Goal: Information Seeking & Learning: Learn about a topic

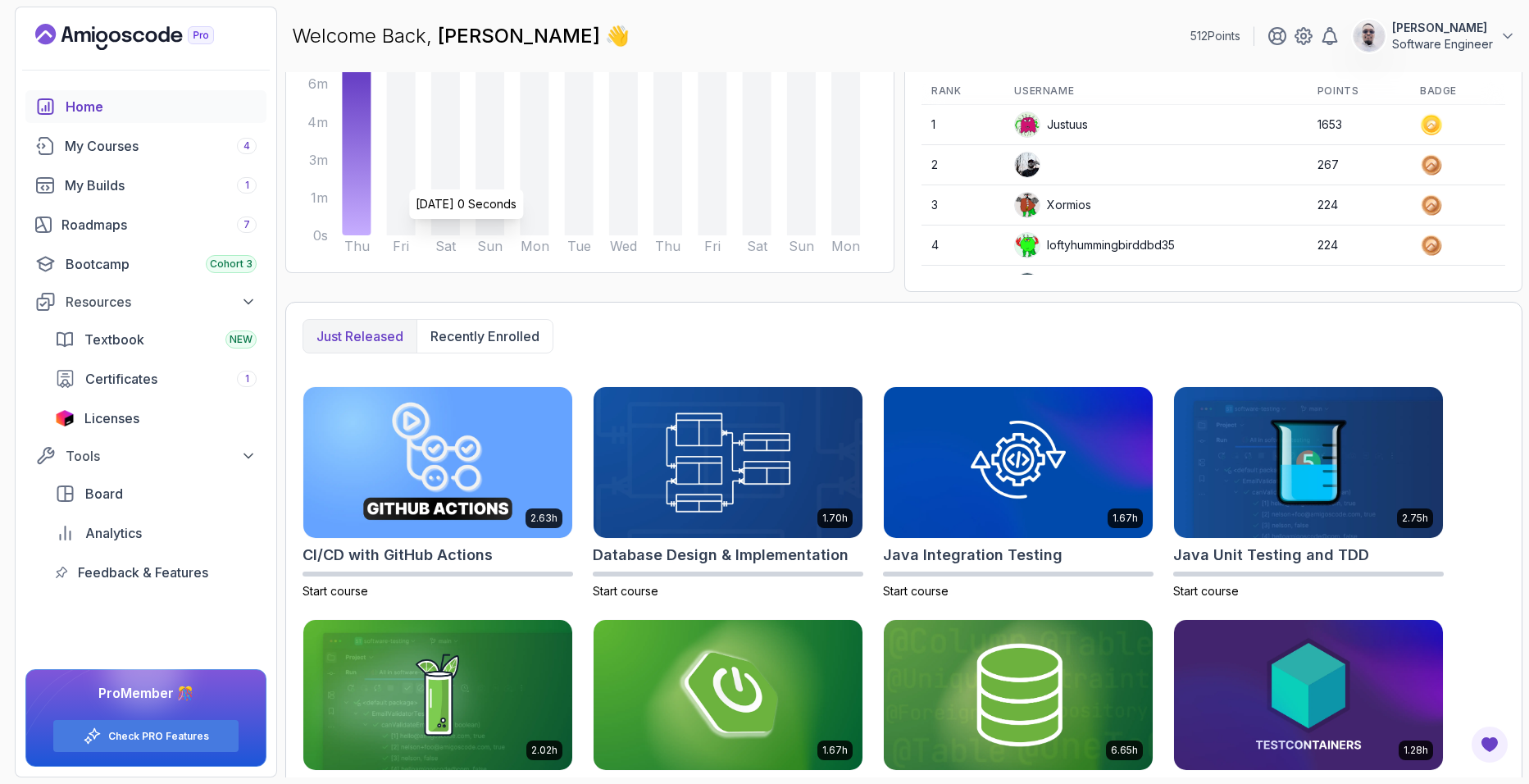
scroll to position [267, 0]
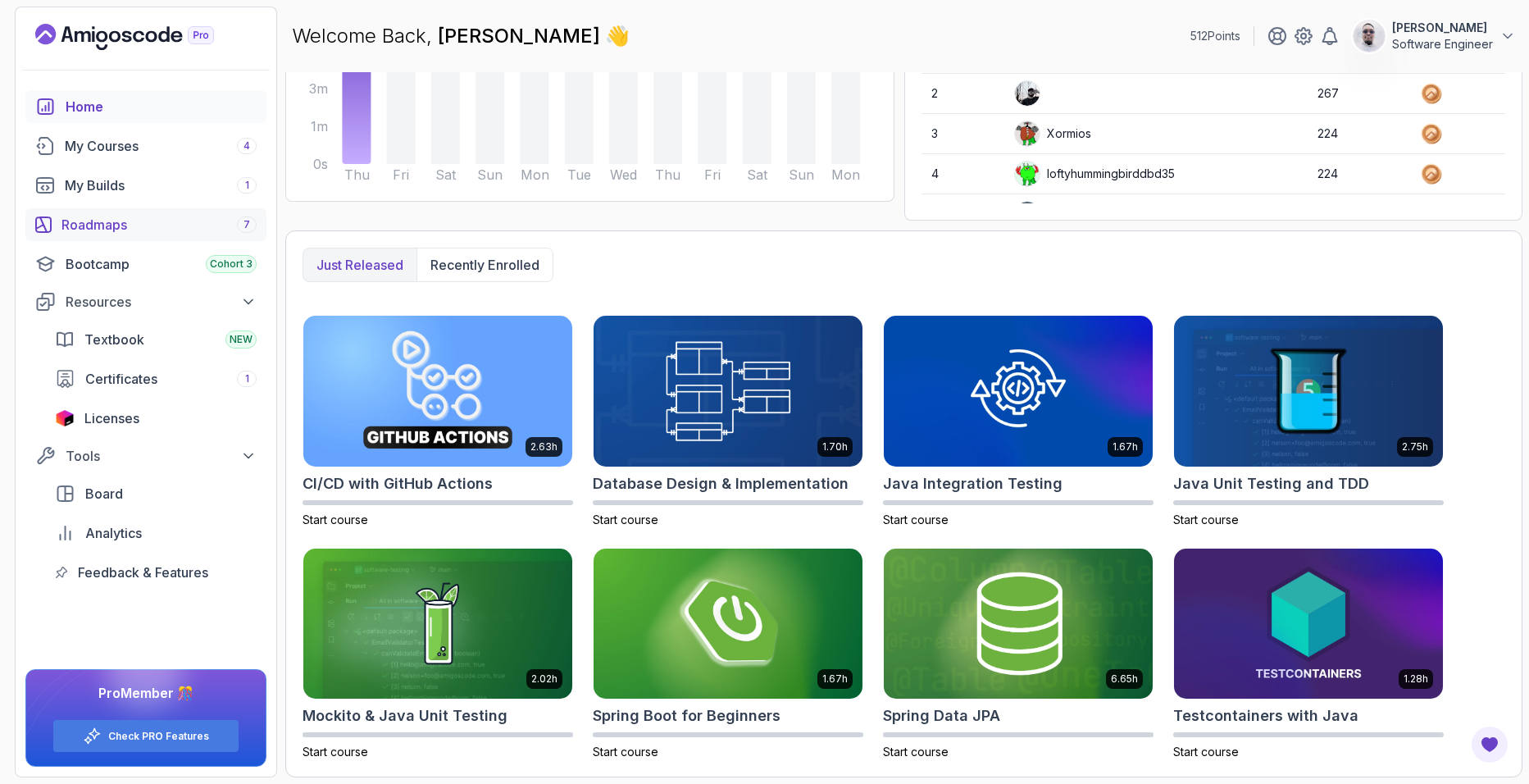
click at [161, 223] on div "Roadmaps 7" at bounding box center [159, 225] width 195 height 20
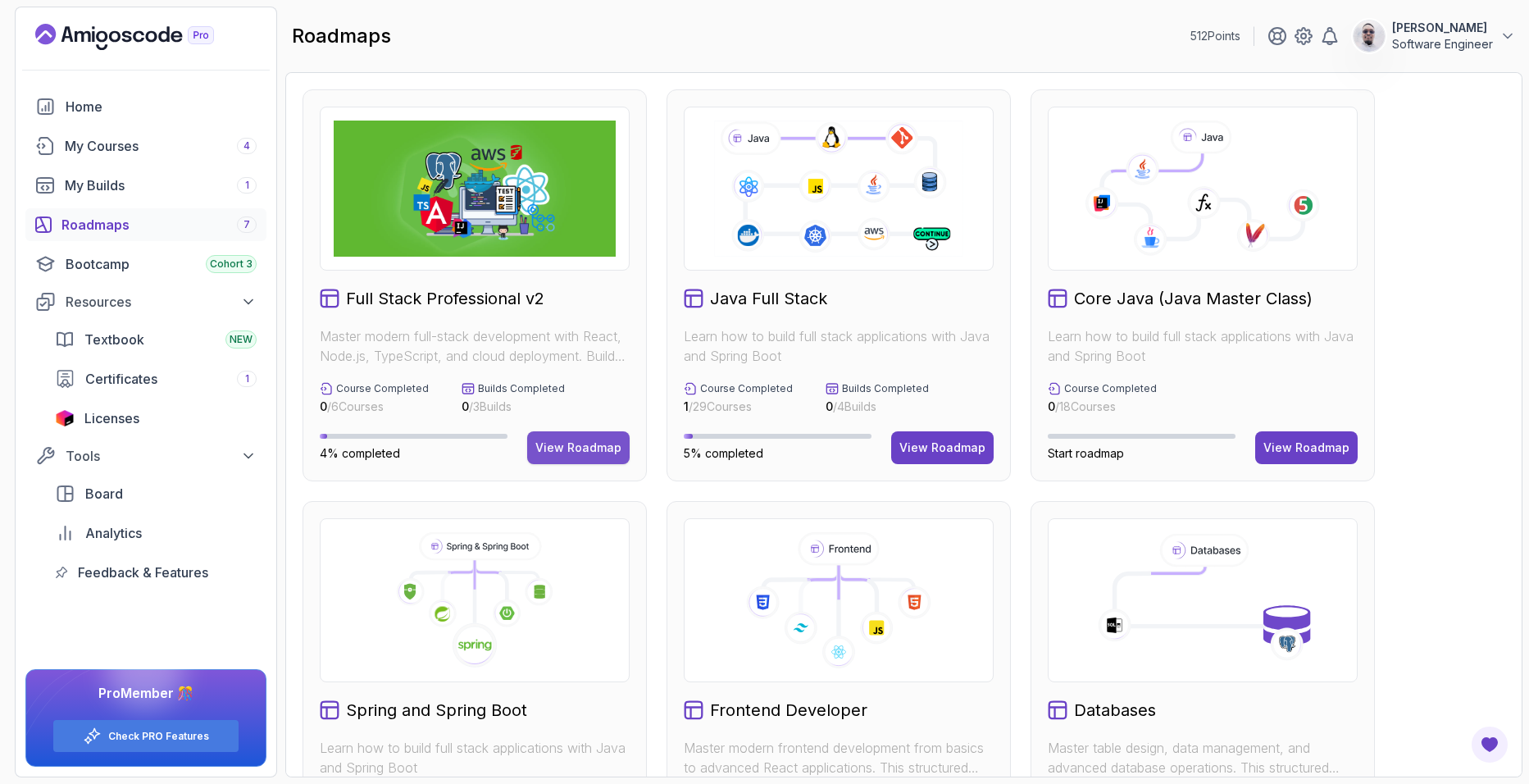
click at [558, 444] on div "View Roadmap" at bounding box center [579, 448] width 86 height 16
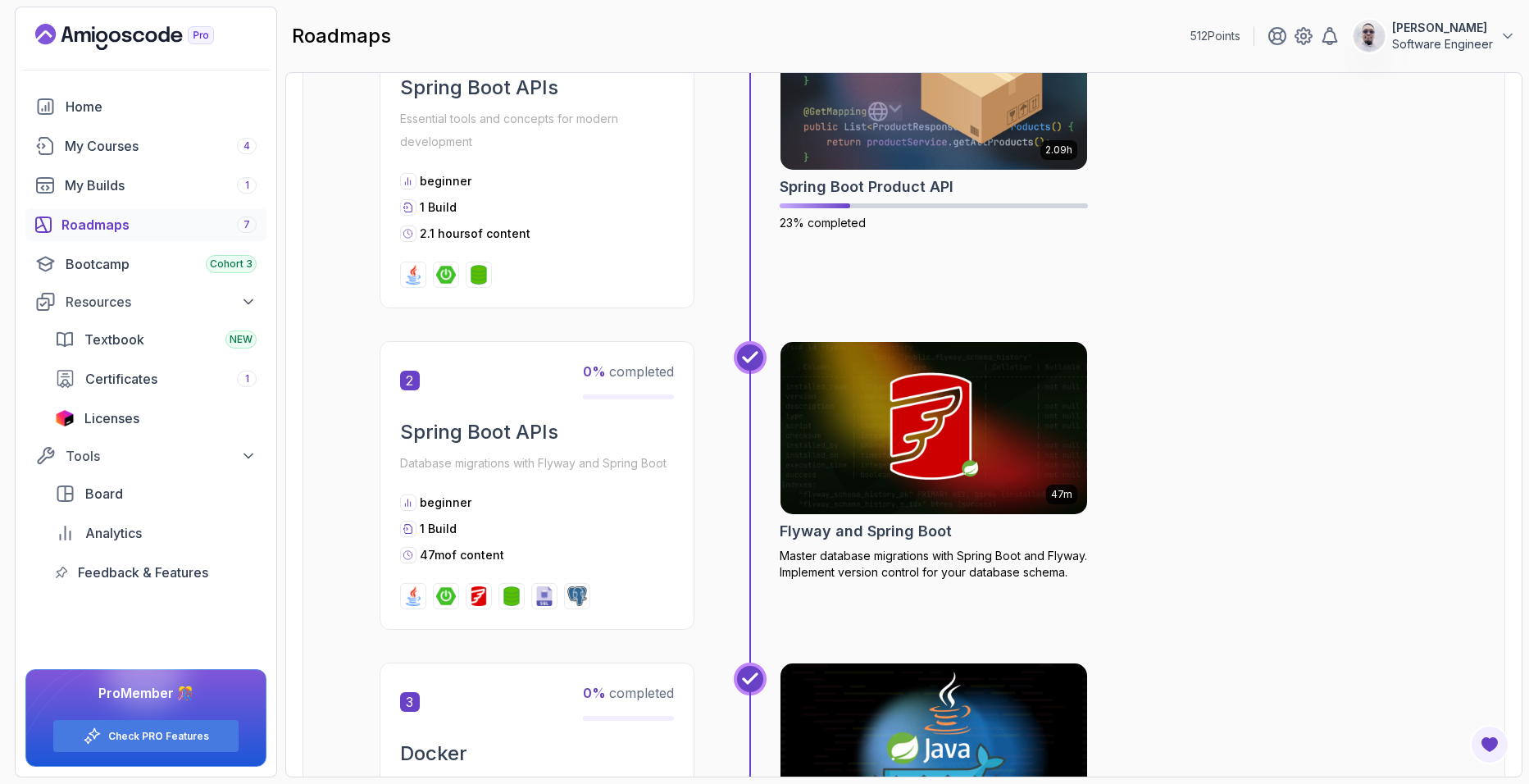
scroll to position [656, 0]
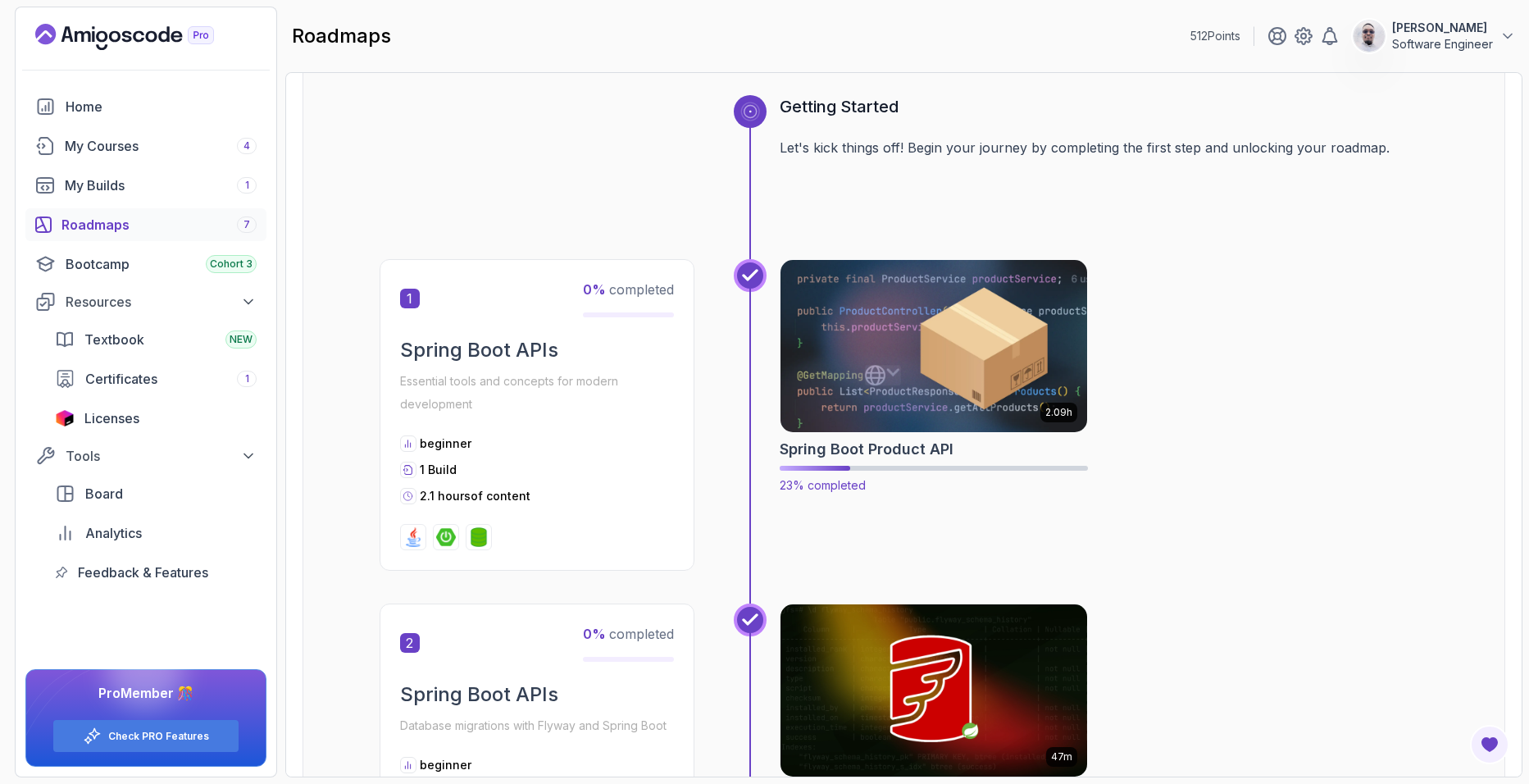
click at [870, 344] on img at bounding box center [934, 346] width 322 height 180
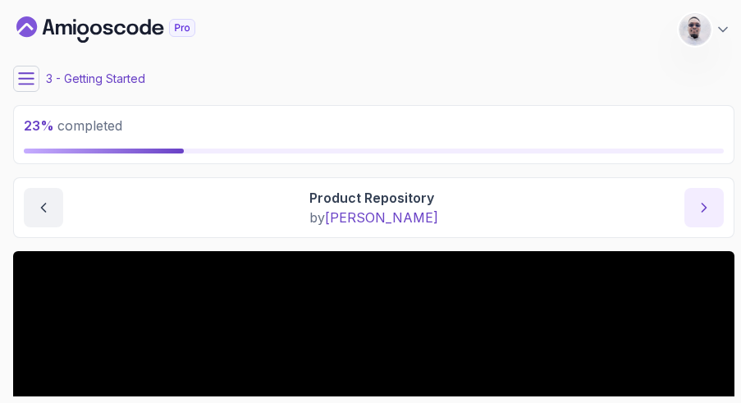
click at [697, 216] on button "next content" at bounding box center [703, 207] width 39 height 39
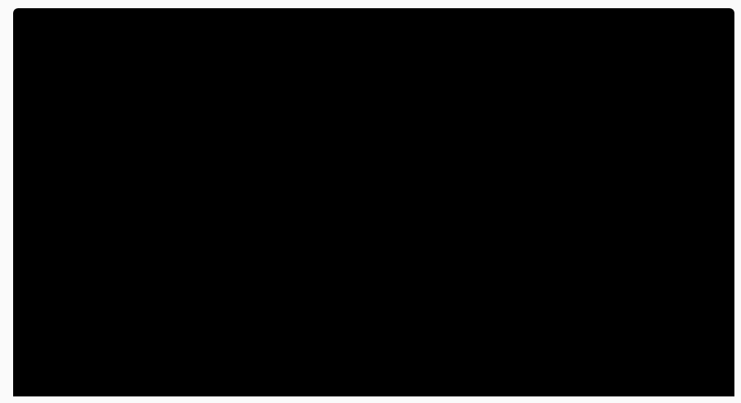
scroll to position [244, 0]
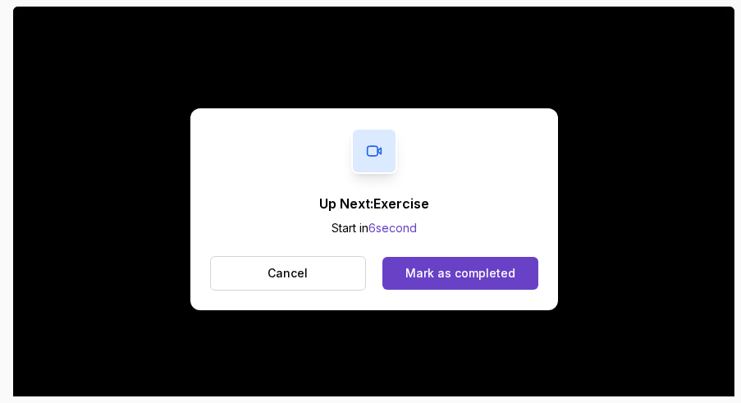
click at [394, 206] on p "Up Next: Exercise" at bounding box center [374, 204] width 110 height 20
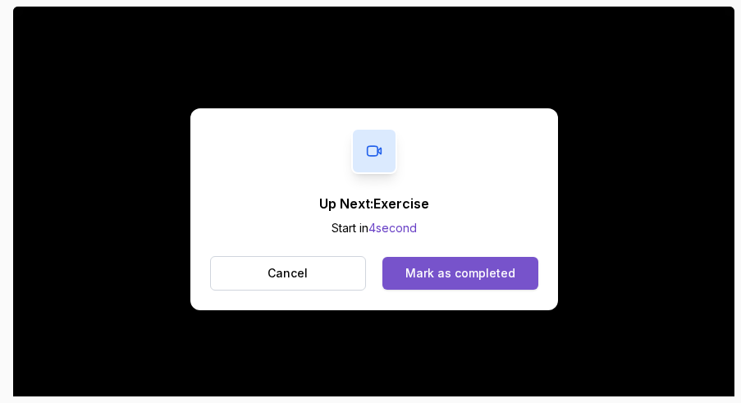
click at [444, 271] on div "Mark as completed" at bounding box center [460, 273] width 110 height 16
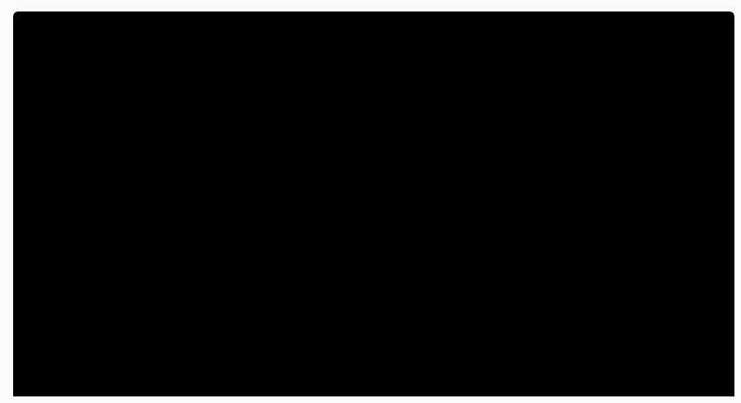
scroll to position [244, 0]
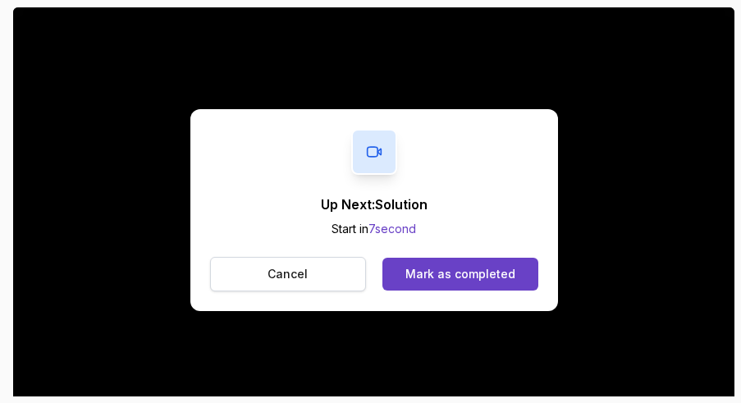
click at [326, 272] on button "Cancel" at bounding box center [288, 274] width 157 height 34
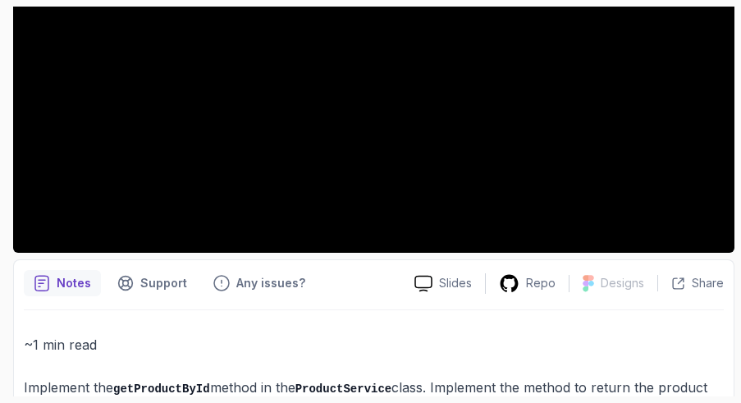
scroll to position [463, 0]
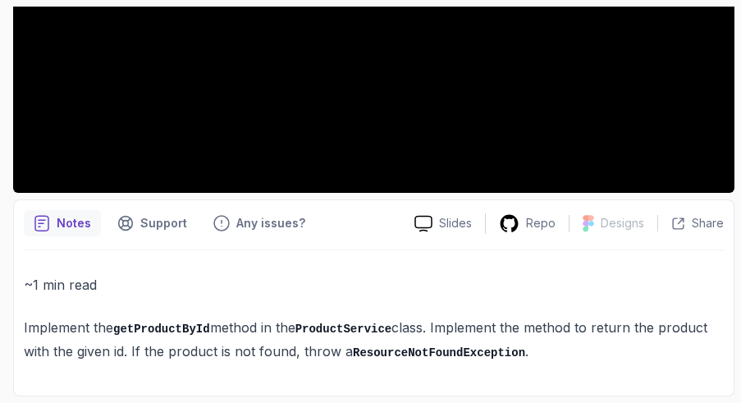
click at [156, 322] on code "getProductById" at bounding box center [161, 328] width 97 height 13
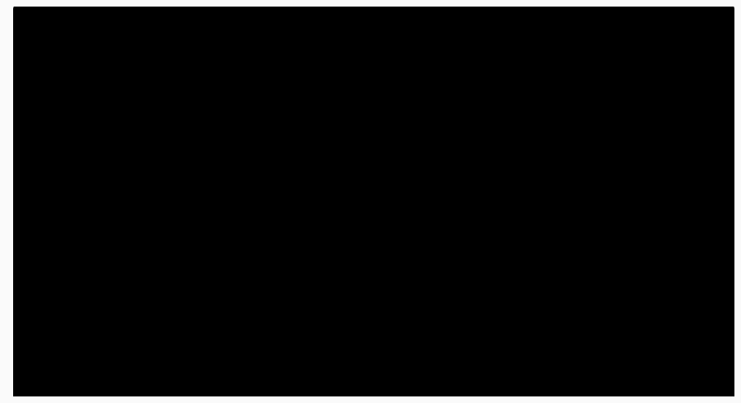
scroll to position [0, 0]
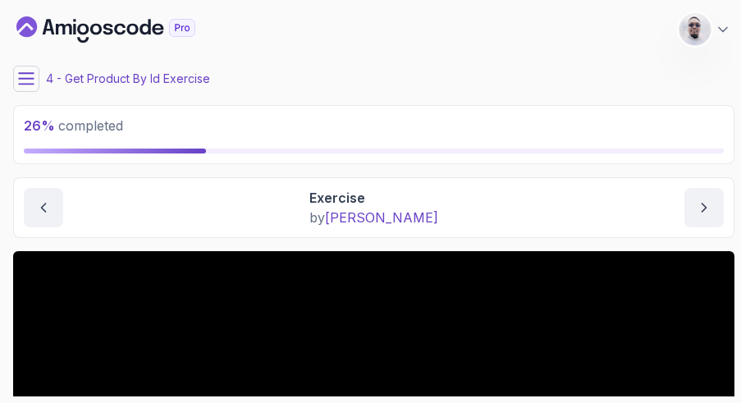
click at [27, 27] on icon "Dashboard" at bounding box center [26, 26] width 21 height 21
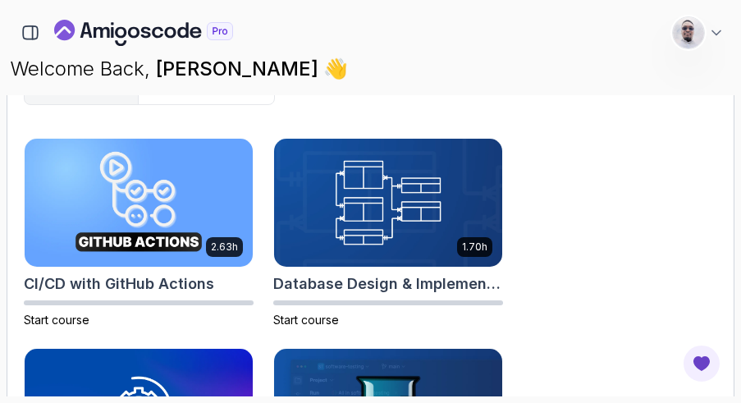
scroll to position [891, 0]
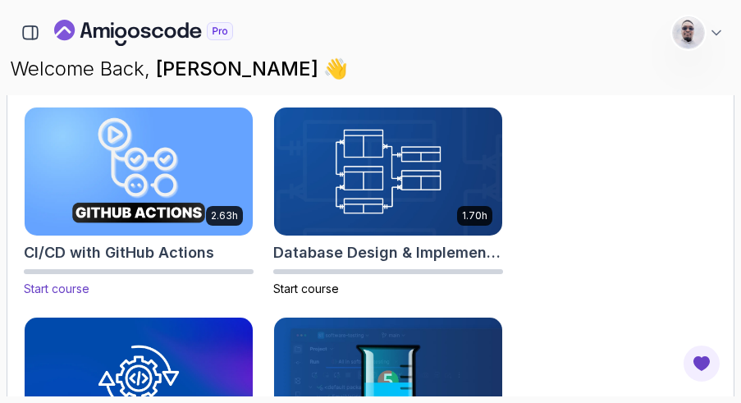
click at [177, 169] on img at bounding box center [138, 171] width 239 height 134
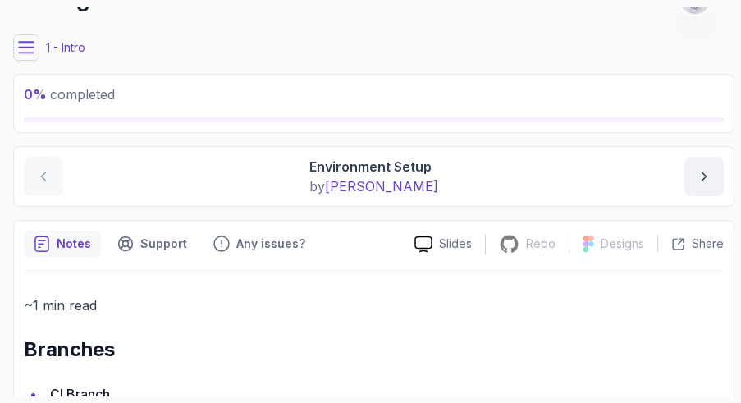
scroll to position [110, 0]
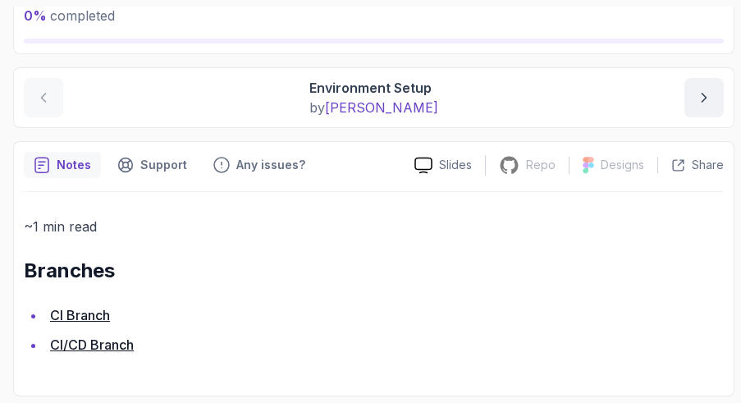
click at [98, 317] on link "CI Branch" at bounding box center [80, 315] width 60 height 16
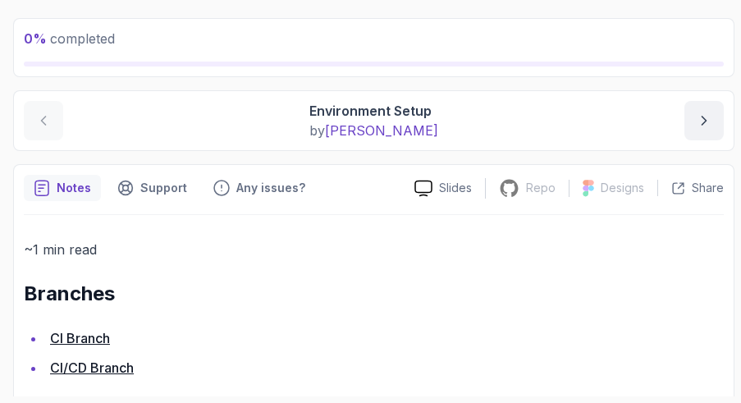
scroll to position [110, 0]
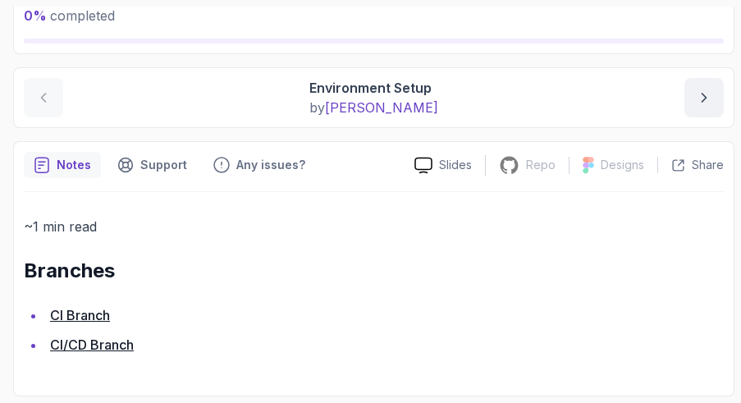
click at [93, 344] on link "CI/CD Branch" at bounding box center [92, 344] width 84 height 16
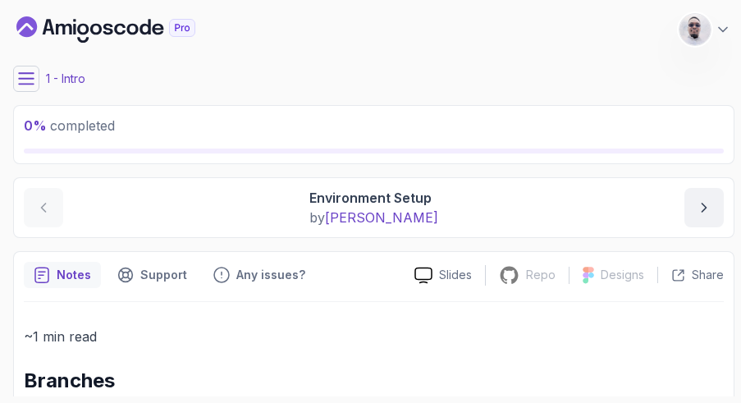
click at [84, 74] on p "1 - Intro" at bounding box center [65, 79] width 39 height 16
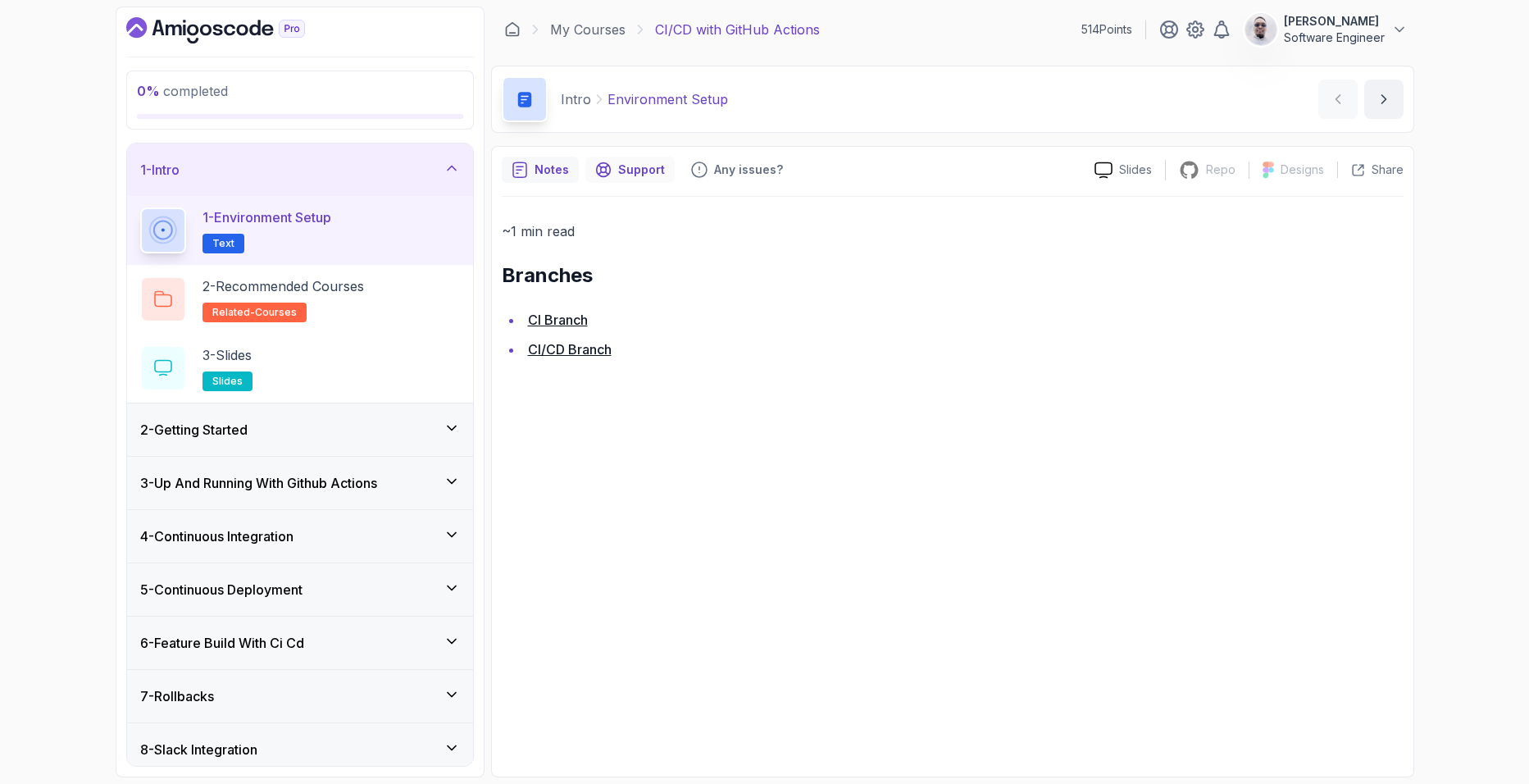
click at [613, 170] on div "Support" at bounding box center [630, 170] width 89 height 26
click at [553, 172] on p "Notes" at bounding box center [552, 170] width 34 height 16
click at [621, 166] on p "Support" at bounding box center [641, 170] width 47 height 16
click at [256, 287] on p "2 - Recommended Courses" at bounding box center [284, 286] width 162 height 20
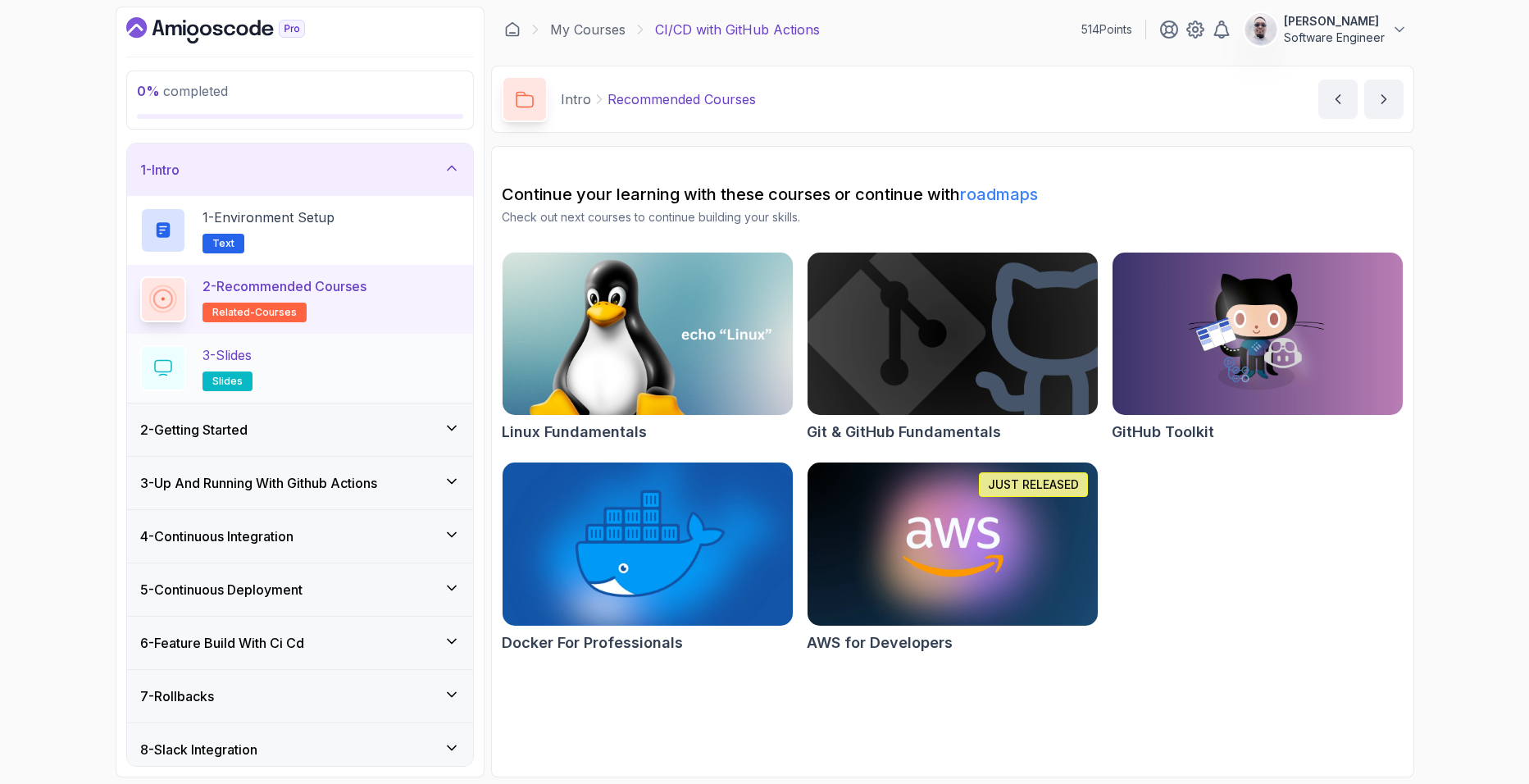
click at [295, 358] on div "3 - Slides slides" at bounding box center [300, 368] width 320 height 46
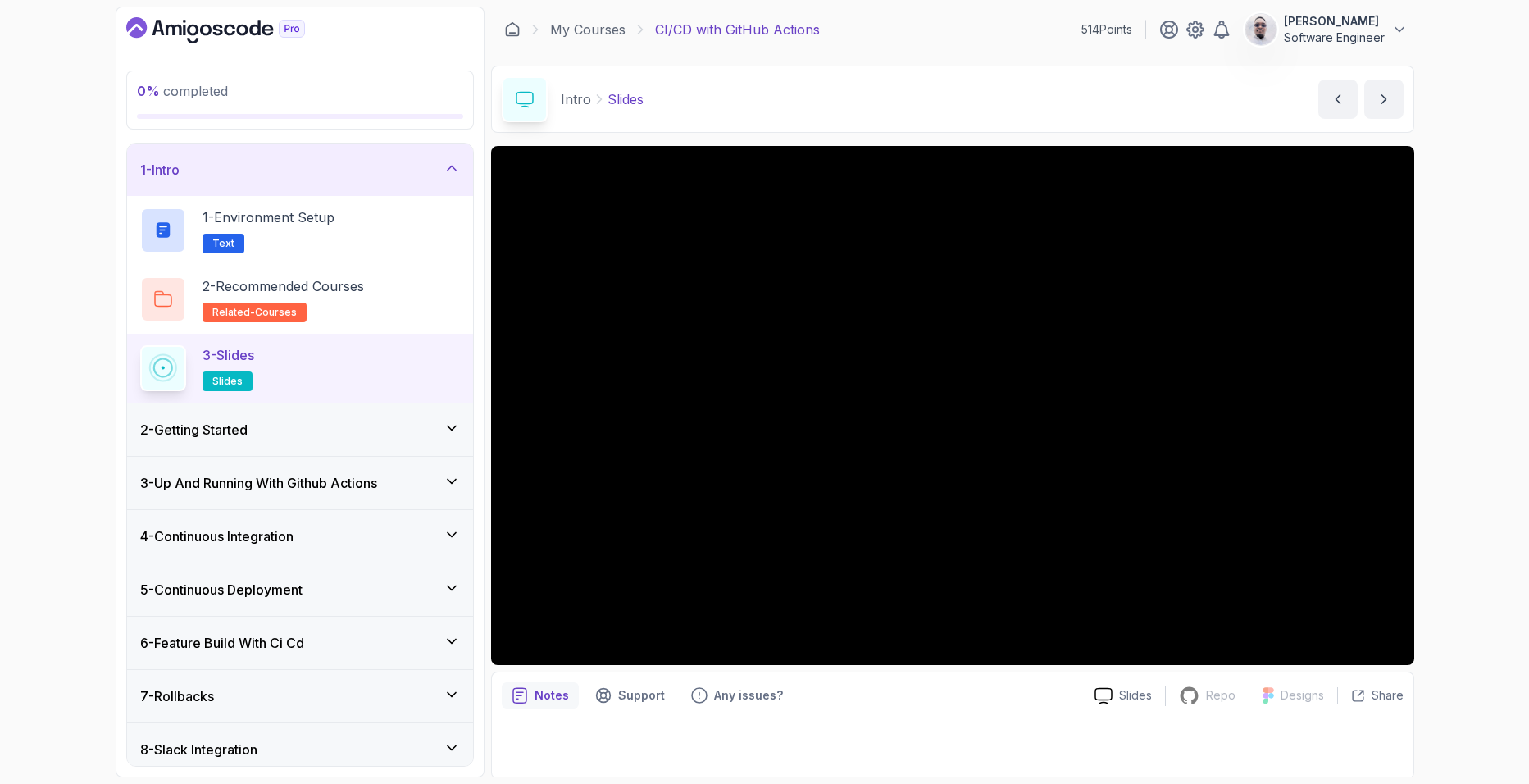
click at [740, 101] on div "Intro Slides Slides by nelson" at bounding box center [952, 99] width 923 height 67
